Goal: Task Accomplishment & Management: Use online tool/utility

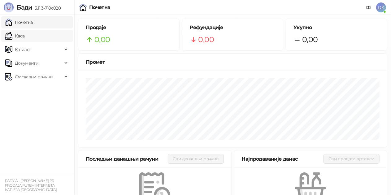
click at [24, 35] on link "Каса" at bounding box center [14, 36] width 19 height 12
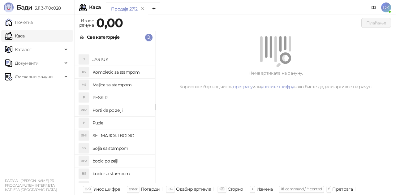
scroll to position [124, 0]
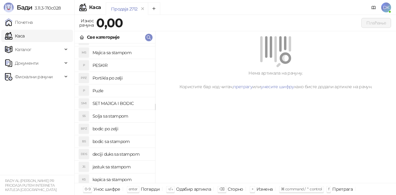
click at [118, 142] on h4 "bodic sa stampom" at bounding box center [122, 141] width 58 height 10
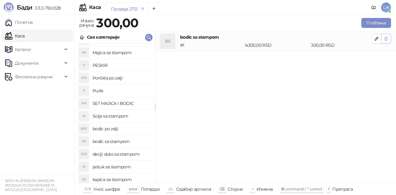
click at [384, 38] on icon "button" at bounding box center [386, 38] width 5 height 5
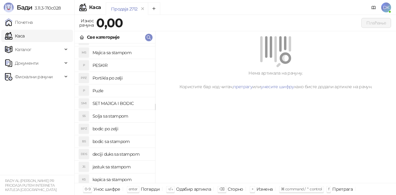
click at [119, 129] on h4 "bodic po zelji" at bounding box center [122, 129] width 58 height 10
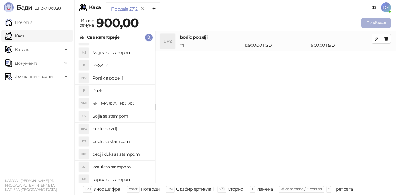
click at [374, 21] on button "Плаћање" at bounding box center [376, 23] width 30 height 10
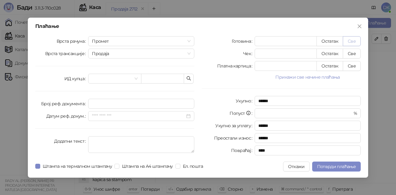
drag, startPoint x: 351, startPoint y: 40, endPoint x: 352, endPoint y: 45, distance: 4.9
click at [351, 41] on button "Све" at bounding box center [352, 41] width 18 height 10
type input "***"
type input "****"
click at [334, 171] on button "Потврди плаћање" at bounding box center [336, 167] width 49 height 10
